Goal: Obtain resource: Obtain resource

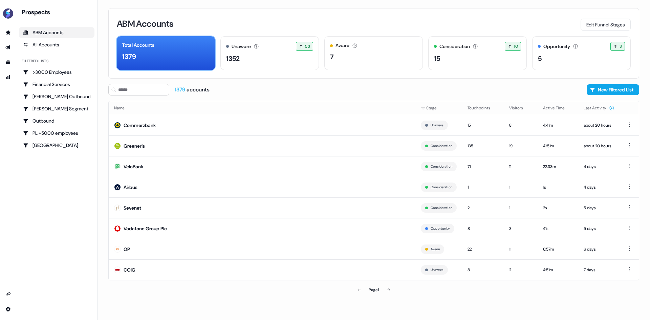
click at [186, 58] on div "1379" at bounding box center [165, 56] width 87 height 10
click at [243, 59] on div "1352" at bounding box center [269, 58] width 87 height 10
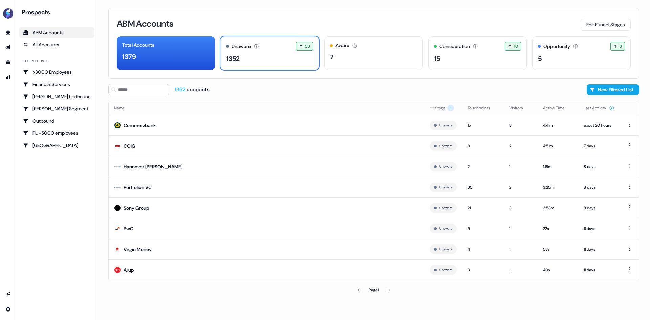
click at [50, 29] on div "ABM Accounts" at bounding box center [56, 32] width 67 height 7
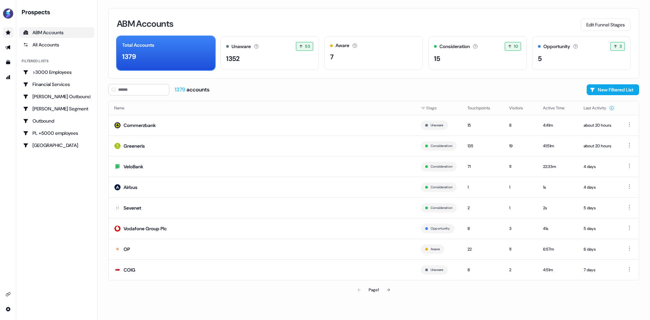
click at [12, 34] on link "Go to prospects" at bounding box center [8, 32] width 11 height 11
click at [9, 64] on icon "Go to templates" at bounding box center [8, 62] width 4 height 4
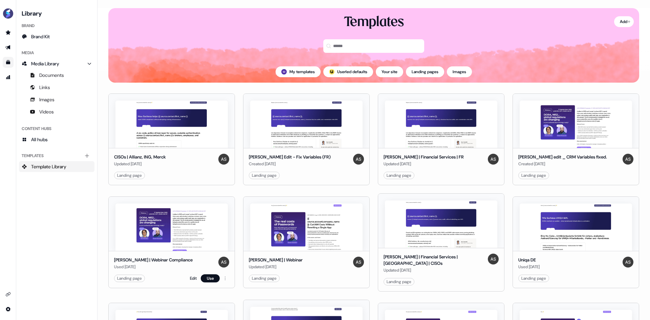
click at [179, 219] on img at bounding box center [171, 226] width 112 height 47
click at [463, 72] on button "Images" at bounding box center [459, 71] width 25 height 11
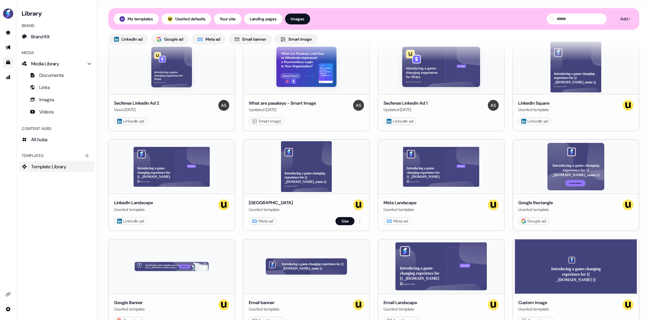
scroll to position [210, 0]
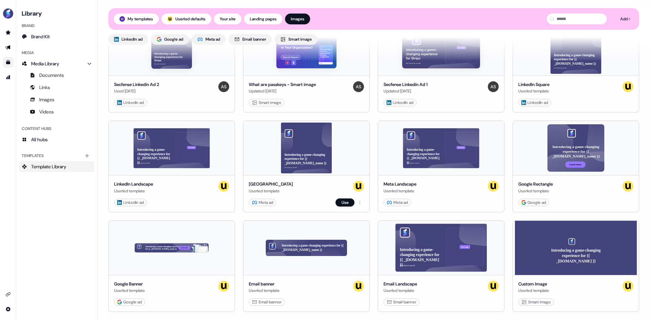
click at [303, 190] on div "Meta Square Userled template" at bounding box center [306, 188] width 115 height 14
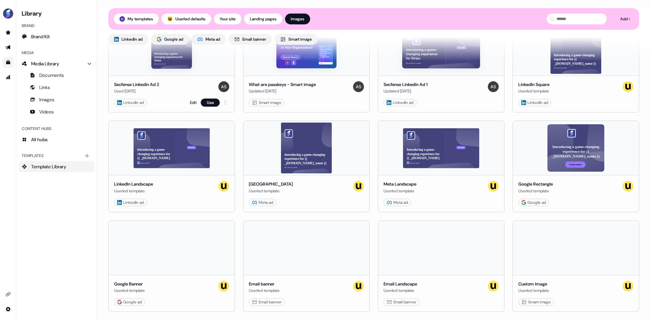
scroll to position [74, 0]
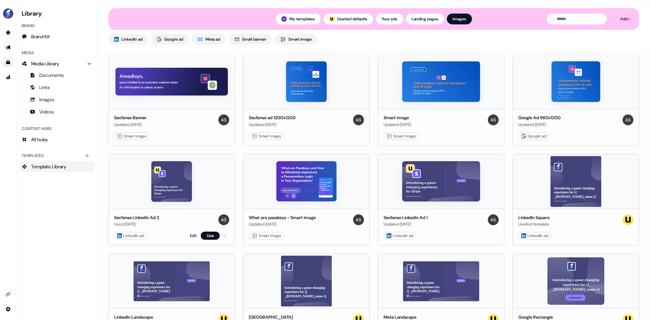
click at [177, 195] on img at bounding box center [171, 181] width 41 height 41
click at [149, 217] on div "Secfense Linkedin Ad 2" at bounding box center [136, 217] width 45 height 7
click at [195, 234] on link "Edit" at bounding box center [193, 235] width 7 height 7
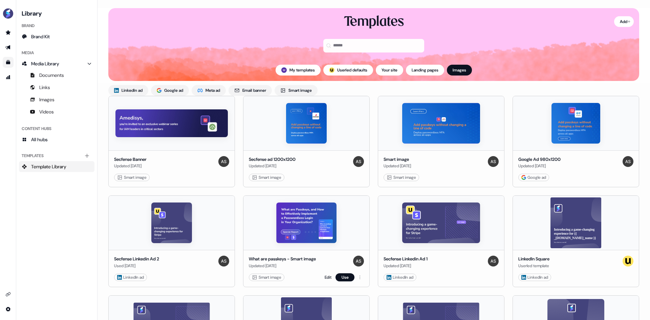
scroll to position [34, 0]
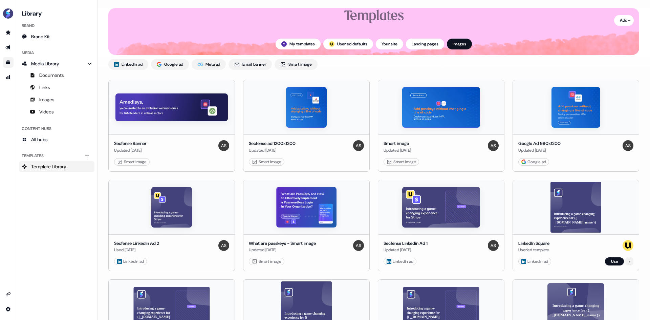
click at [627, 263] on html "For the best experience switch devices to a bigger screen. Go to [DOMAIN_NAME] …" at bounding box center [325, 160] width 650 height 320
click at [578, 254] on html "For the best experience switch devices to a bigger screen. Go to [DOMAIN_NAME] …" at bounding box center [325, 160] width 650 height 320
click at [614, 263] on button "Use" at bounding box center [614, 261] width 19 height 8
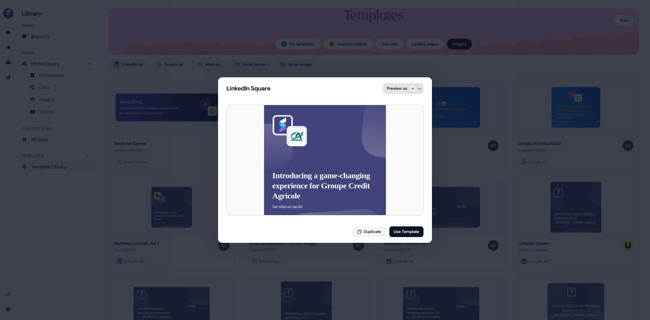
click at [405, 85] on div "LinkedIn Square Preview as Introducing a game-changing experience for Groupe Cr…" at bounding box center [325, 160] width 650 height 320
click at [402, 130] on div "Nexperia" at bounding box center [401, 131] width 61 height 14
drag, startPoint x: 326, startPoint y: 183, endPoint x: 338, endPoint y: 183, distance: 12.9
click at [338, 183] on p "Introducing a game-changing experience for Nexperia" at bounding box center [324, 181] width 104 height 20
click at [452, 136] on div "LinkedIn Square Preview as Introducing a game-changing experience for Nexperia …" at bounding box center [325, 160] width 650 height 320
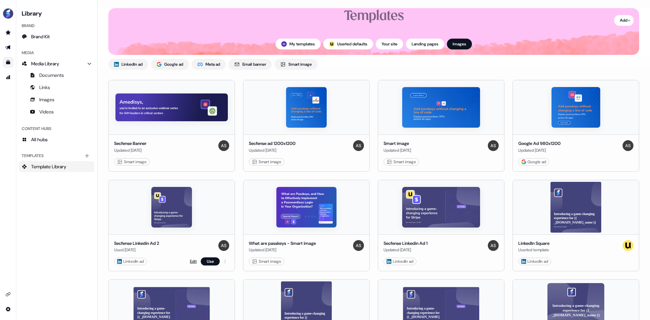
click at [194, 263] on link "Edit" at bounding box center [193, 261] width 7 height 7
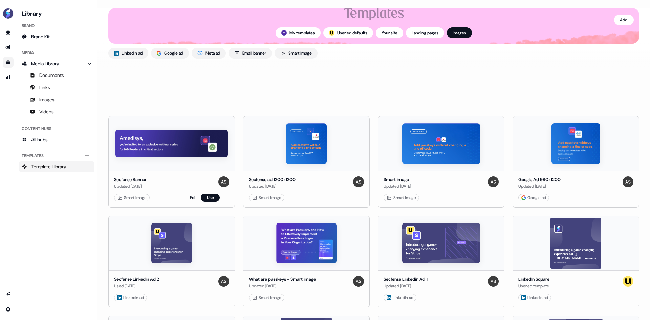
scroll to position [135, 0]
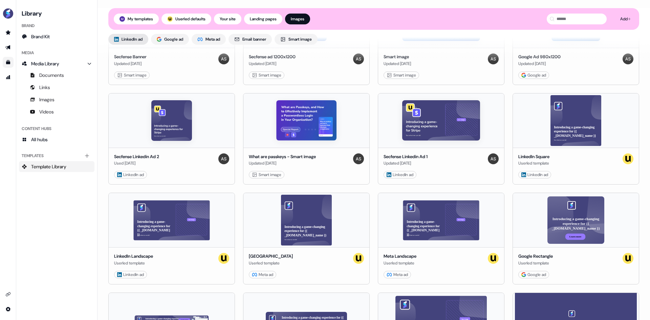
click at [121, 42] on div "LinkedIn ad" at bounding box center [128, 39] width 28 height 7
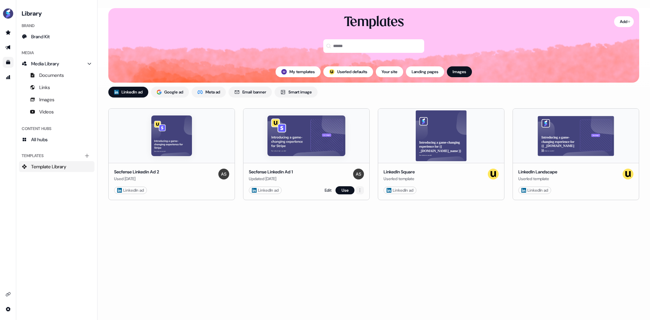
click at [361, 192] on html "For the best experience switch devices to a bigger screen. Go to [DOMAIN_NAME] …" at bounding box center [325, 160] width 650 height 320
click at [327, 189] on html "For the best experience switch devices to a bigger screen. Go to [DOMAIN_NAME] …" at bounding box center [325, 160] width 650 height 320
click at [225, 191] on html "For the best experience switch devices to a bigger screen. Go to [DOMAIN_NAME] …" at bounding box center [325, 160] width 650 height 320
click at [237, 202] on span "Duplicate" at bounding box center [232, 202] width 17 height 5
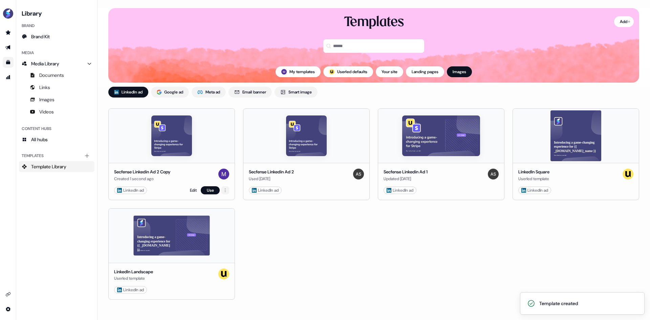
click at [227, 190] on html "Template created For the best experience switch devices to a bigger screen. Go …" at bounding box center [325, 160] width 650 height 320
click at [237, 203] on span "Duplicate" at bounding box center [232, 202] width 17 height 5
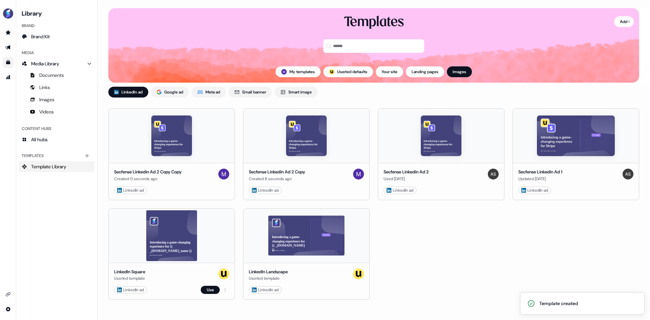
click at [183, 250] on div "Introducing a game-changing experience for {{ _[DOMAIN_NAME]_name }} See what w…" at bounding box center [172, 235] width 126 height 54
click at [224, 289] on html "Template created For the best experience switch devices to a bigger screen. Go …" at bounding box center [325, 160] width 650 height 320
click at [216, 288] on html "For the best experience switch devices to a bigger screen. Go to [DOMAIN_NAME] …" at bounding box center [325, 160] width 650 height 320
click at [206, 289] on button "Use" at bounding box center [210, 290] width 19 height 8
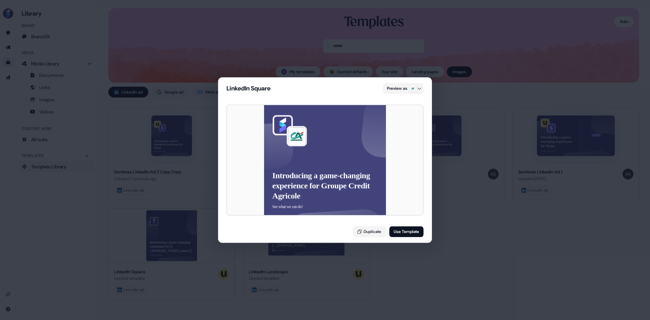
click at [296, 136] on img at bounding box center [297, 136] width 20 height 20
click at [409, 234] on button "Use Template" at bounding box center [406, 231] width 34 height 11
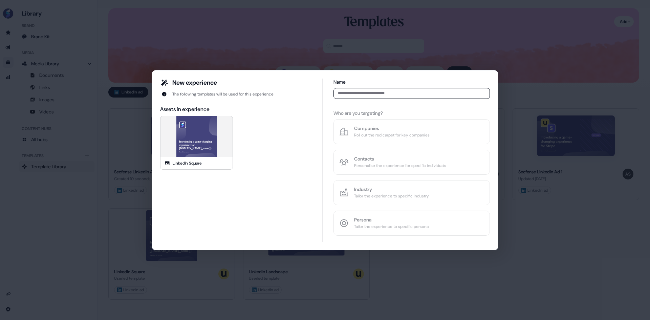
click at [362, 92] on input at bounding box center [411, 93] width 156 height 11
click at [387, 136] on div "Name Who are you targeting? Companies Roll out the red carpet for key companies…" at bounding box center [411, 157] width 156 height 157
click at [366, 91] on input at bounding box center [411, 93] width 156 height 11
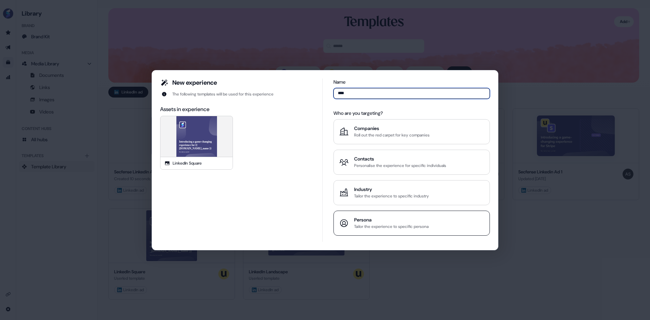
type input "****"
click at [437, 217] on div "Persona Tailor the experience to specific persona" at bounding box center [411, 223] width 145 height 14
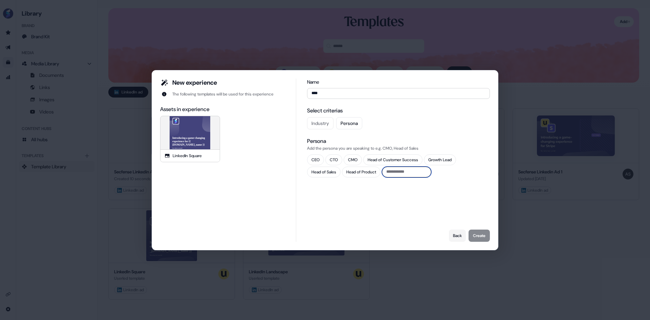
click at [425, 175] on input "text" at bounding box center [406, 172] width 49 height 11
drag, startPoint x: 519, startPoint y: 251, endPoint x: 514, endPoint y: 248, distance: 5.6
click at [520, 251] on div "New experience The following templates will be used for this experience Assets …" at bounding box center [325, 160] width 650 height 320
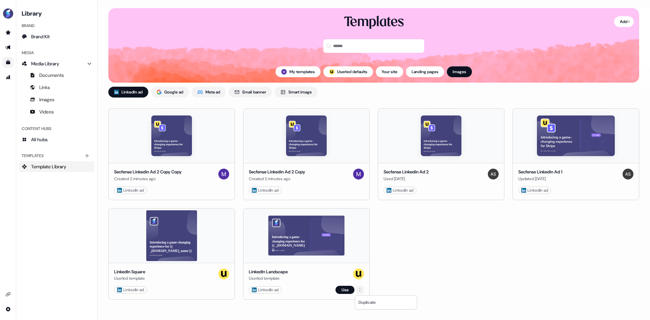
click at [357, 289] on html "For the best experience switch devices to a bigger screen. Go to [DOMAIN_NAME] …" at bounding box center [325, 160] width 650 height 320
click at [309, 294] on html "For the best experience switch devices to a bigger screen. Go to [DOMAIN_NAME] …" at bounding box center [325, 160] width 650 height 320
click at [288, 259] on div "Introducing a game-changing experience for {{ _[DOMAIN_NAME] }} See what we can…" at bounding box center [306, 235] width 126 height 54
click at [319, 235] on div "Introducing a game-changing experience for {{ _[DOMAIN_NAME] }} See what we can…" at bounding box center [306, 235] width 126 height 54
click at [347, 290] on button "Use" at bounding box center [344, 290] width 19 height 8
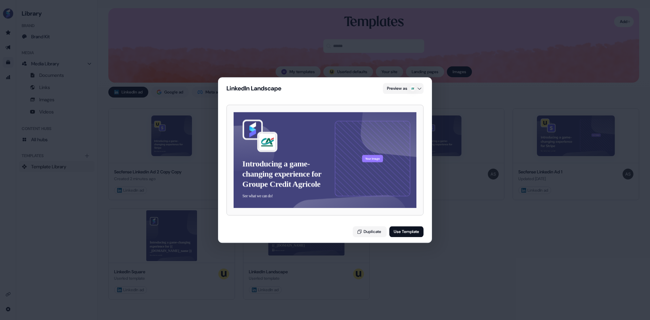
click at [366, 160] on button "Your image" at bounding box center [372, 158] width 21 height 7
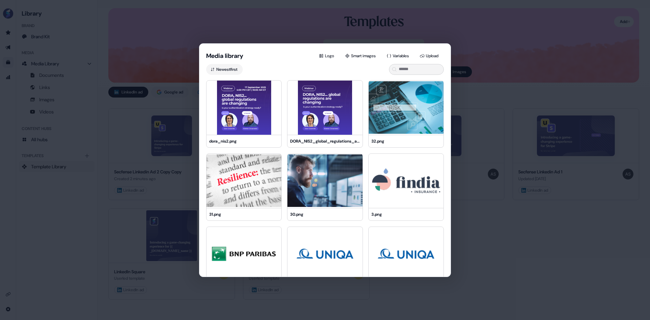
click at [275, 114] on img at bounding box center [243, 108] width 75 height 54
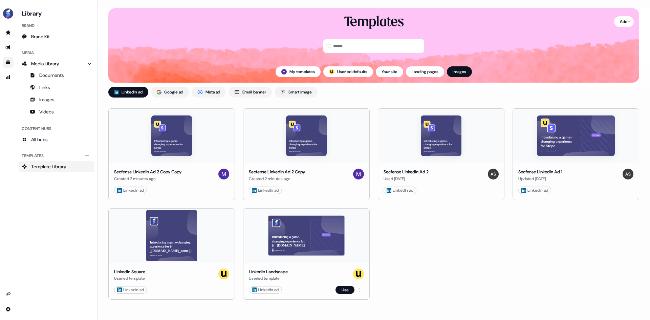
click at [328, 237] on div "Introducing a game-changing experience for {{ _[DOMAIN_NAME] }} See what we can…" at bounding box center [306, 235] width 126 height 54
click at [350, 291] on button "Use" at bounding box center [344, 290] width 19 height 8
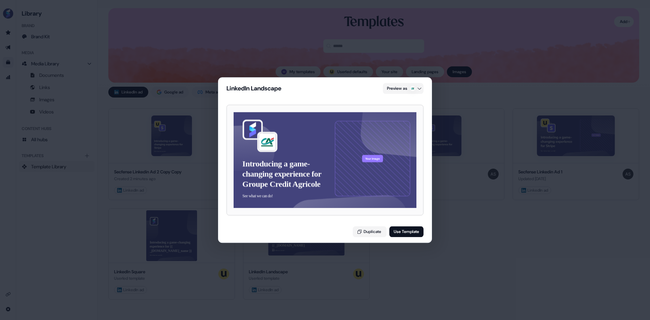
click at [374, 158] on button "Your image" at bounding box center [372, 158] width 21 height 7
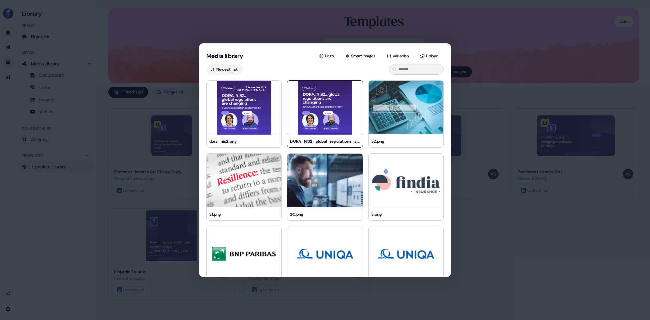
click at [333, 115] on img at bounding box center [324, 108] width 75 height 54
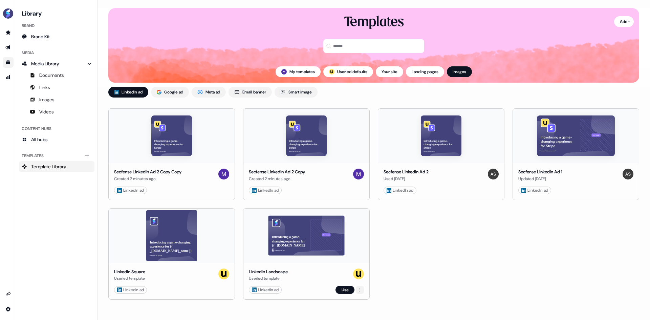
click at [358, 291] on html "For the best experience switch devices to a bigger screen. Go to [DOMAIN_NAME] …" at bounding box center [325, 160] width 650 height 320
click at [338, 288] on html "For the best experience switch devices to a bigger screen. Go to [DOMAIN_NAME] …" at bounding box center [325, 160] width 650 height 320
click at [341, 289] on button "Use" at bounding box center [344, 290] width 19 height 8
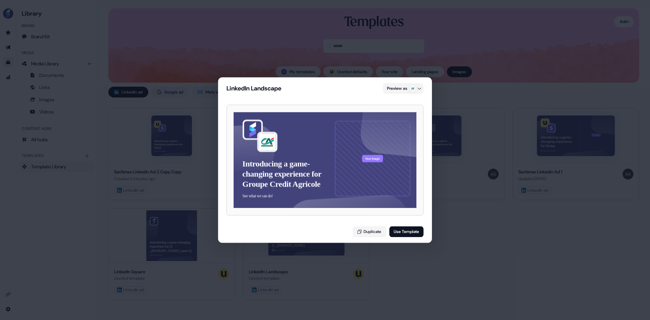
click at [286, 179] on p "Introducing a game-changing experience for Groupe Credit Agricole" at bounding box center [283, 173] width 83 height 30
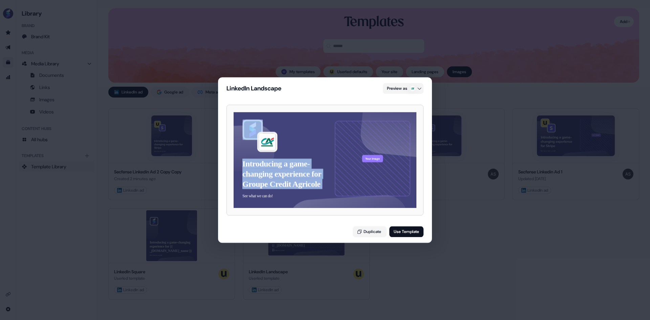
click at [286, 179] on p "Introducing a game-changing experience for Groupe Credit Agricole" at bounding box center [283, 173] width 83 height 30
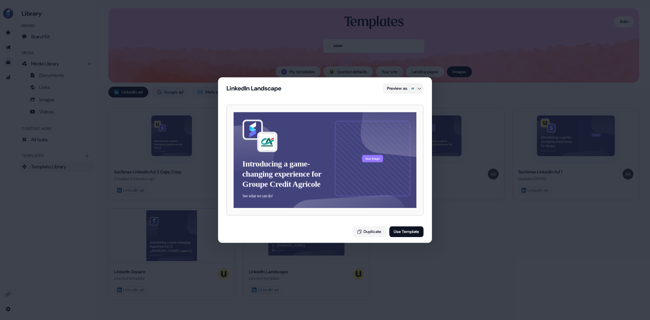
click at [304, 191] on p "See what we can do!" at bounding box center [286, 196] width 89 height 10
click at [373, 159] on button "Your image" at bounding box center [372, 158] width 21 height 7
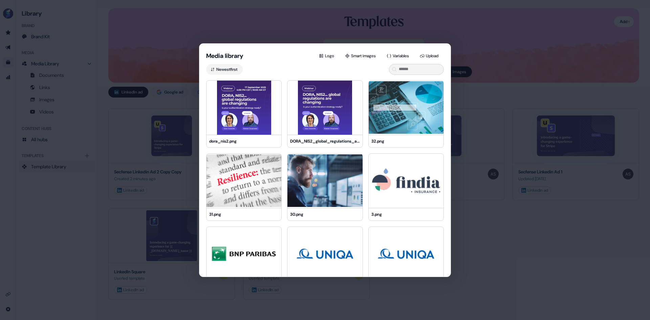
click at [260, 115] on img at bounding box center [243, 108] width 75 height 54
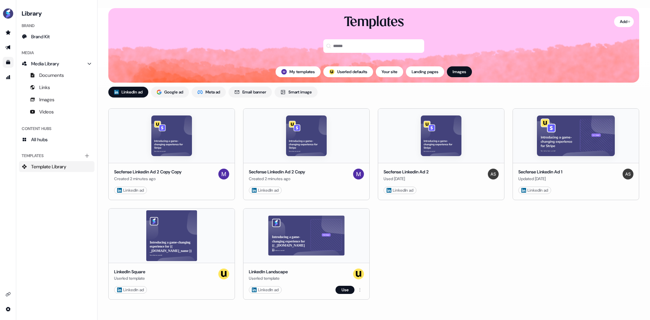
click at [340, 245] on div "Introducing a game-changing experience for {{ _[DOMAIN_NAME] }} See what we can…" at bounding box center [306, 235] width 126 height 54
click at [346, 291] on button "Use" at bounding box center [344, 290] width 19 height 8
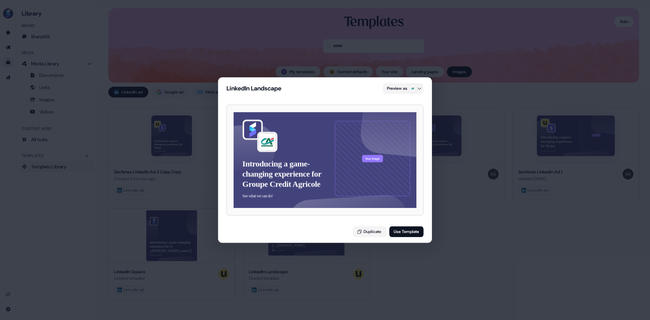
click at [373, 162] on button "Your image" at bounding box center [372, 158] width 21 height 7
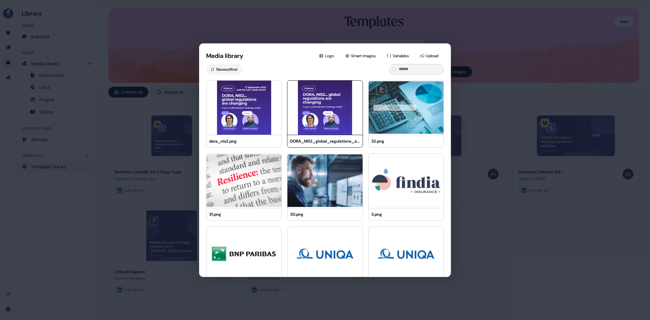
click at [330, 131] on img at bounding box center [324, 108] width 75 height 54
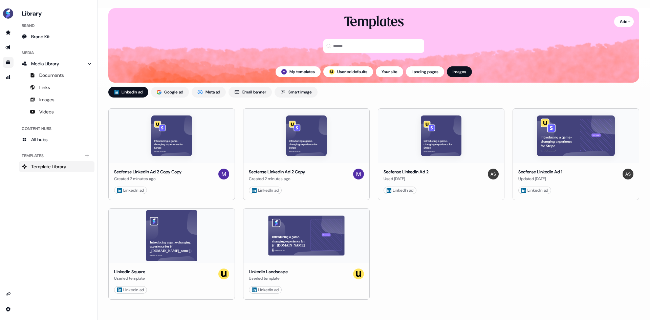
click at [436, 299] on div "Secfense Linkedin Ad 2 Copy Copy Created 2 minutes ago LinkedIn ad Edit Use Sec…" at bounding box center [373, 203] width 531 height 191
click at [320, 224] on div "Introducing a game-changing experience for {{ _[DOMAIN_NAME] }} See what we can…" at bounding box center [306, 235] width 126 height 54
click at [294, 242] on div "Introducing a game-changing experience for {{ _[DOMAIN_NAME] }} See what we can…" at bounding box center [306, 235] width 126 height 54
click at [340, 290] on button "Use" at bounding box center [344, 290] width 19 height 8
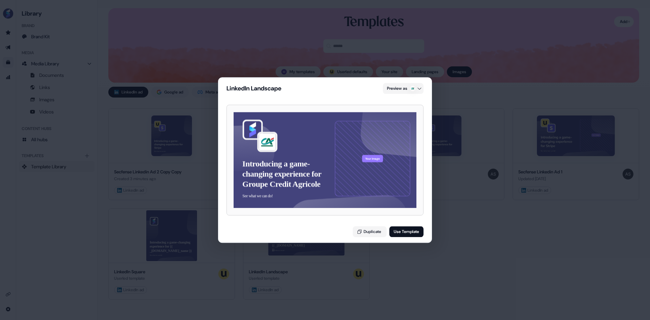
click at [372, 156] on button "Your image" at bounding box center [372, 158] width 21 height 7
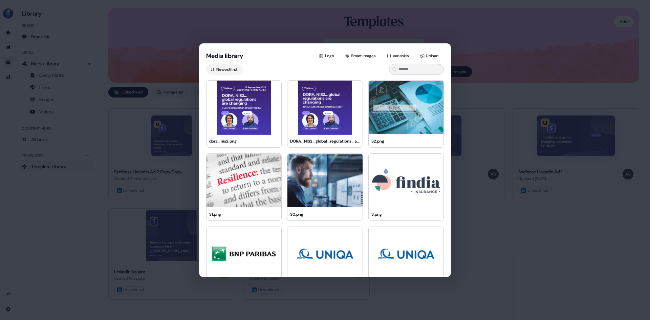
click at [462, 224] on div "Media library Logo Smart images Variables Upload Newest first dora_nis2.png DOR…" at bounding box center [325, 160] width 650 height 320
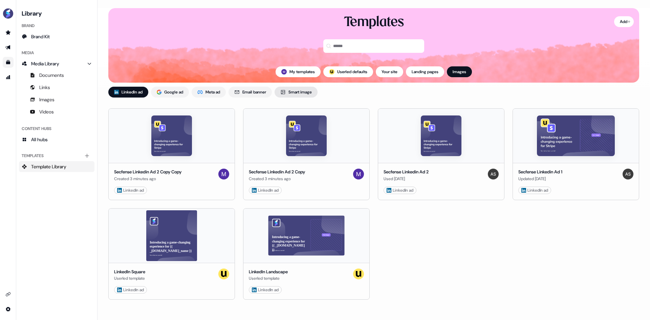
click at [285, 93] on icon at bounding box center [283, 92] width 4 height 4
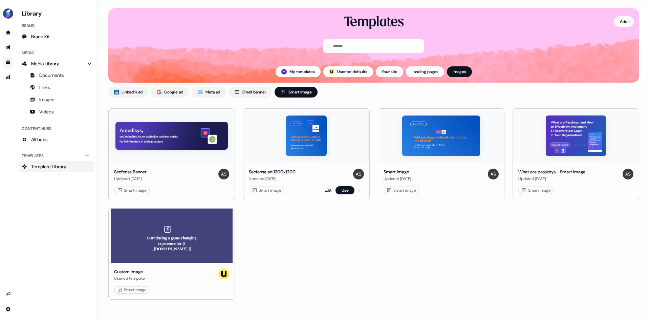
click at [313, 145] on img at bounding box center [306, 135] width 41 height 41
click at [350, 193] on button "Use" at bounding box center [344, 190] width 19 height 8
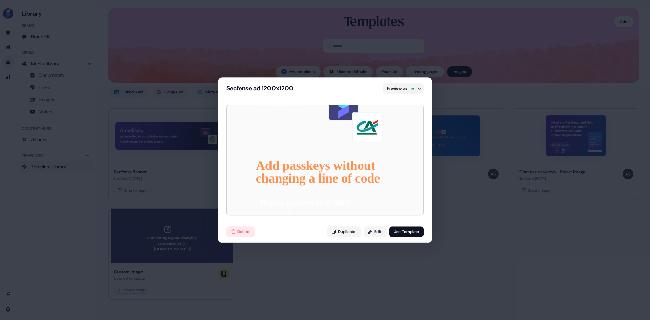
click at [483, 217] on div "Secfense ad 1200x1200 Preview as Add passkeys without changing a line of code D…" at bounding box center [325, 160] width 650 height 320
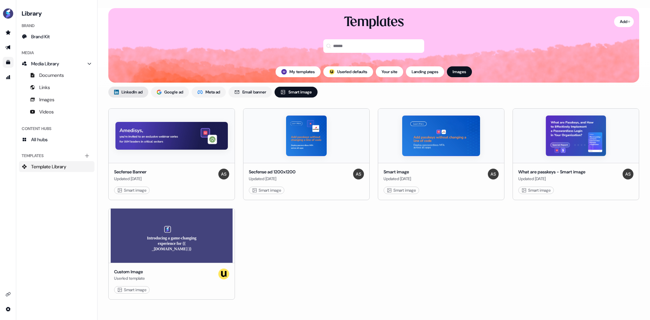
click at [142, 94] on span "LinkedIn ad" at bounding box center [132, 92] width 21 height 7
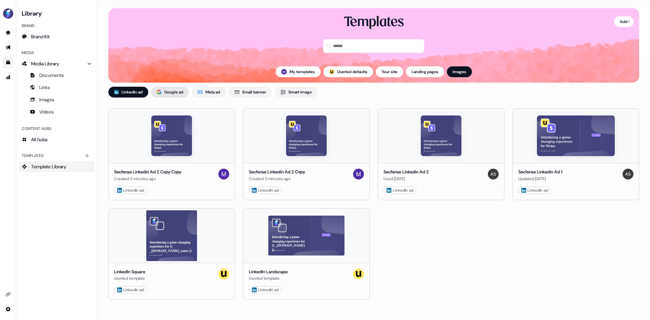
click at [158, 94] on button "Google ad" at bounding box center [170, 92] width 38 height 11
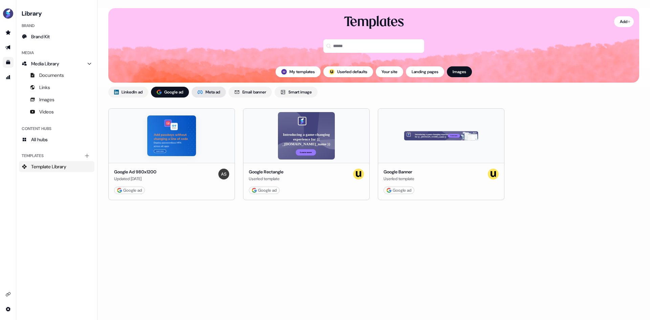
click at [207, 93] on div "Meta ad" at bounding box center [208, 92] width 23 height 7
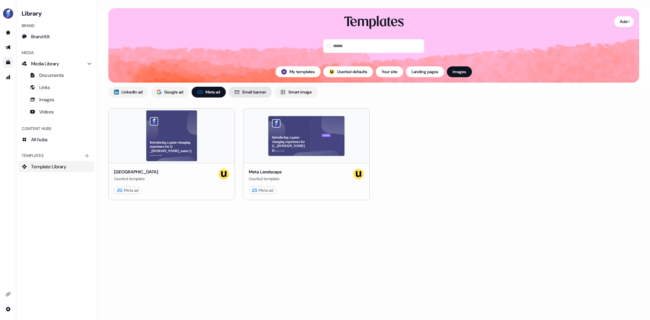
click at [248, 92] on span "Email banner" at bounding box center [254, 92] width 24 height 7
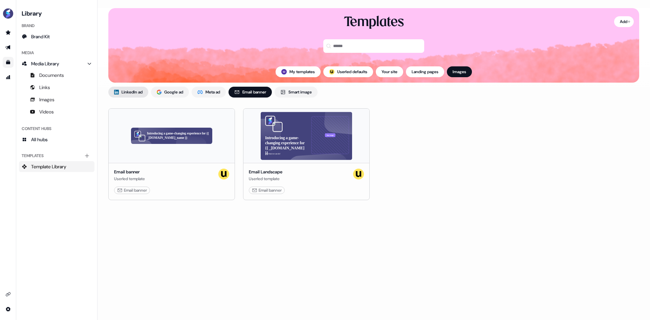
click at [136, 90] on span "LinkedIn ad" at bounding box center [132, 92] width 21 height 7
